Goal: Use online tool/utility: Utilize a website feature to perform a specific function

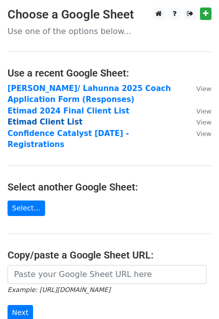
click at [62, 123] on strong "Etimad Client List" at bounding box center [45, 122] width 75 height 9
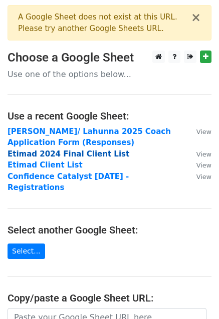
click at [47, 154] on strong "Etimad 2024 Final Client List" at bounding box center [69, 154] width 122 height 9
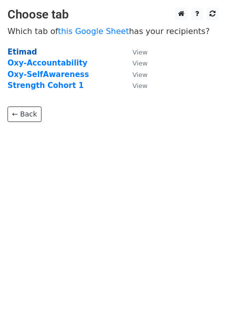
click at [20, 53] on strong "Etimad" at bounding box center [23, 52] width 30 height 9
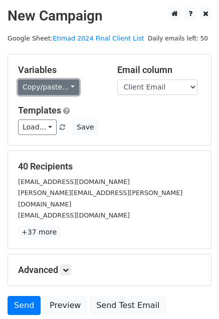
click at [48, 86] on link "Copy/paste..." at bounding box center [48, 88] width 61 height 16
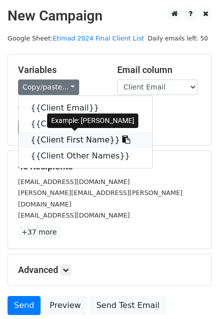
click at [60, 140] on link "{{Client First Name}}" at bounding box center [86, 140] width 134 height 16
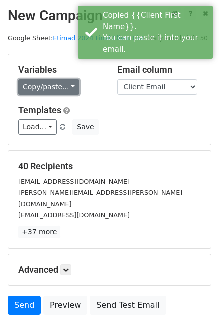
click at [62, 88] on link "Copy/paste..." at bounding box center [48, 88] width 61 height 16
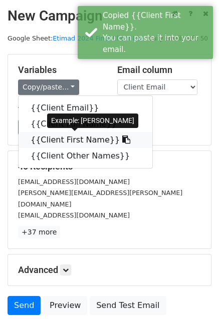
click at [70, 137] on link "{{Client First Name}}" at bounding box center [86, 140] width 134 height 16
